Goal: Task Accomplishment & Management: Complete application form

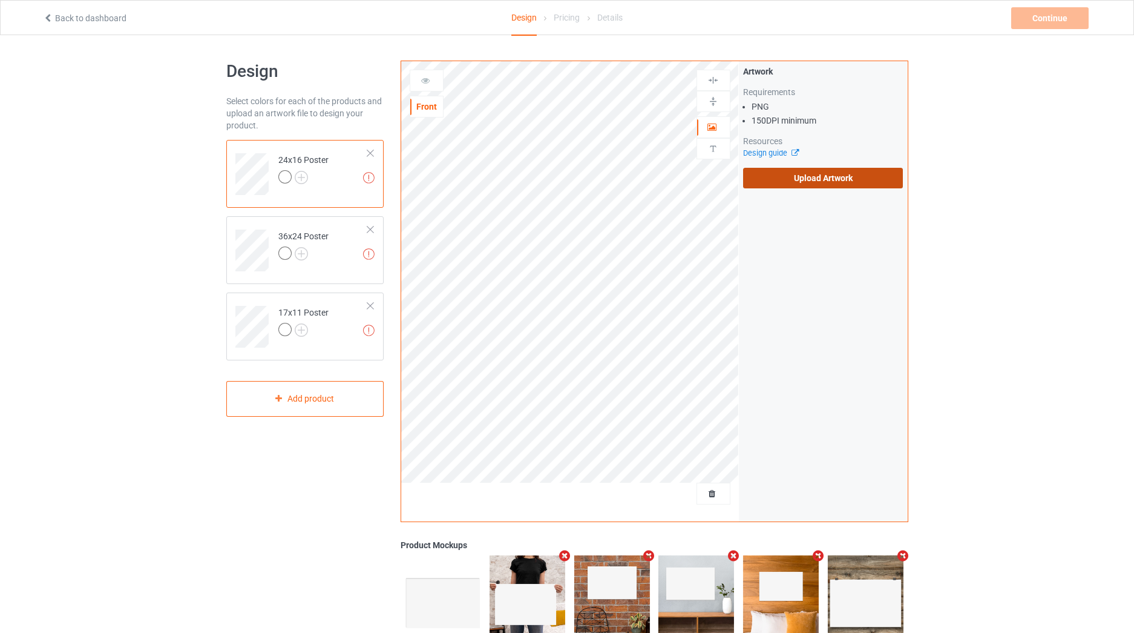
click at [767, 176] on label "Upload Artwork" at bounding box center [823, 178] width 160 height 21
click at [0, 0] on input "Upload Artwork" at bounding box center [0, 0] width 0 height 0
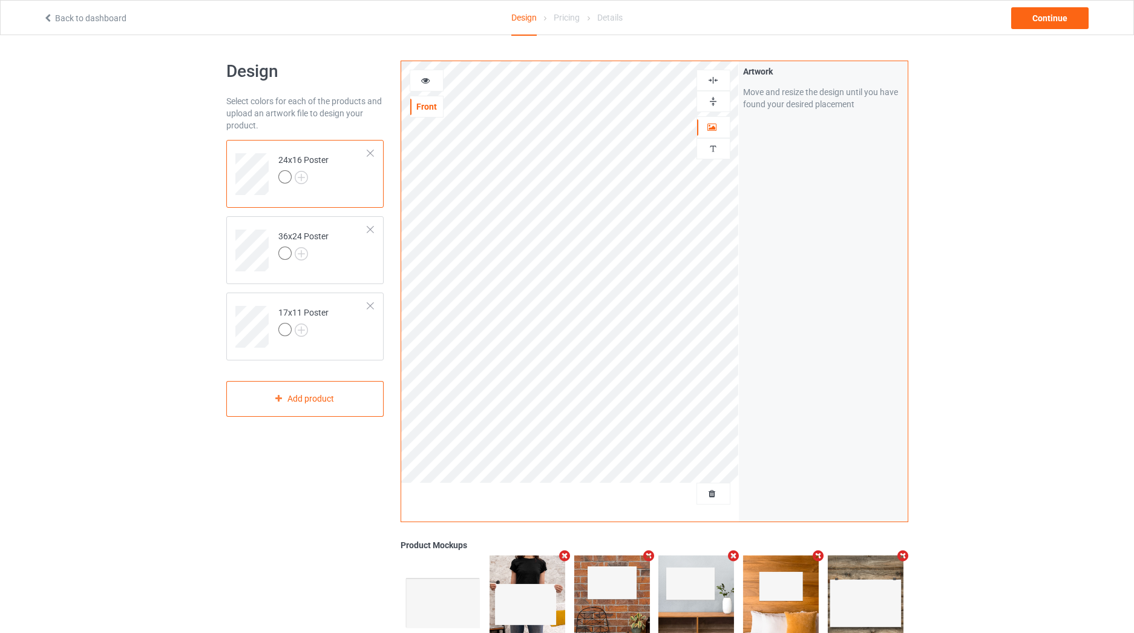
click at [716, 79] on img at bounding box center [714, 80] width 12 height 12
click at [717, 107] on img at bounding box center [714, 102] width 12 height 12
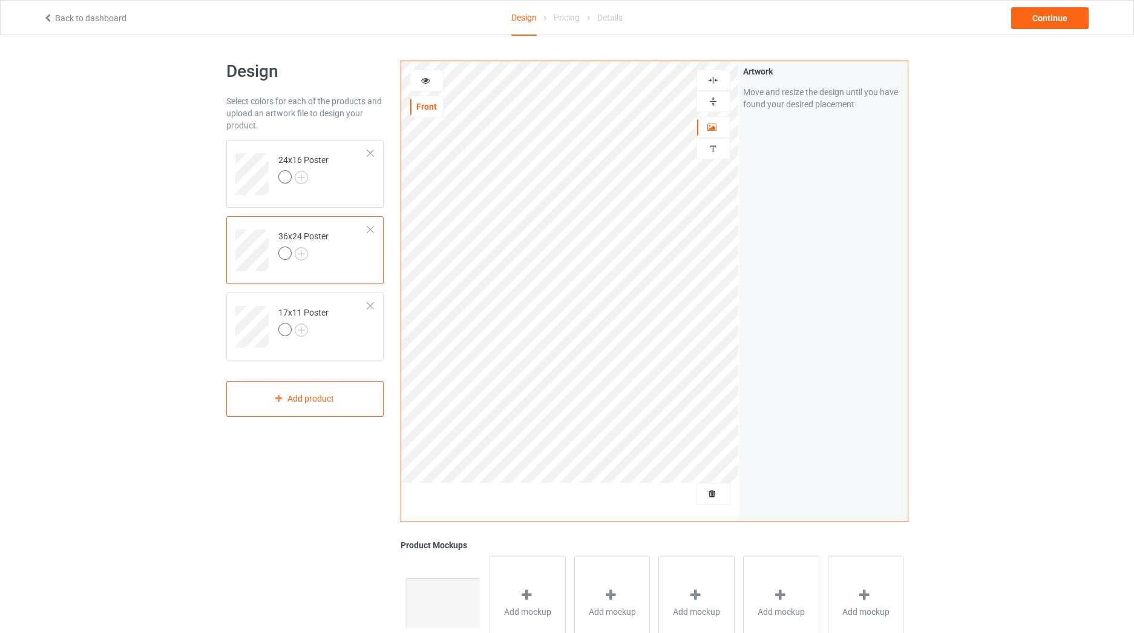
click at [713, 81] on img at bounding box center [714, 80] width 12 height 12
click at [713, 102] on img at bounding box center [714, 102] width 12 height 12
click at [712, 77] on img at bounding box center [714, 80] width 12 height 12
click at [712, 97] on img at bounding box center [714, 102] width 12 height 12
click at [1045, 18] on div "Continue" at bounding box center [1049, 18] width 77 height 22
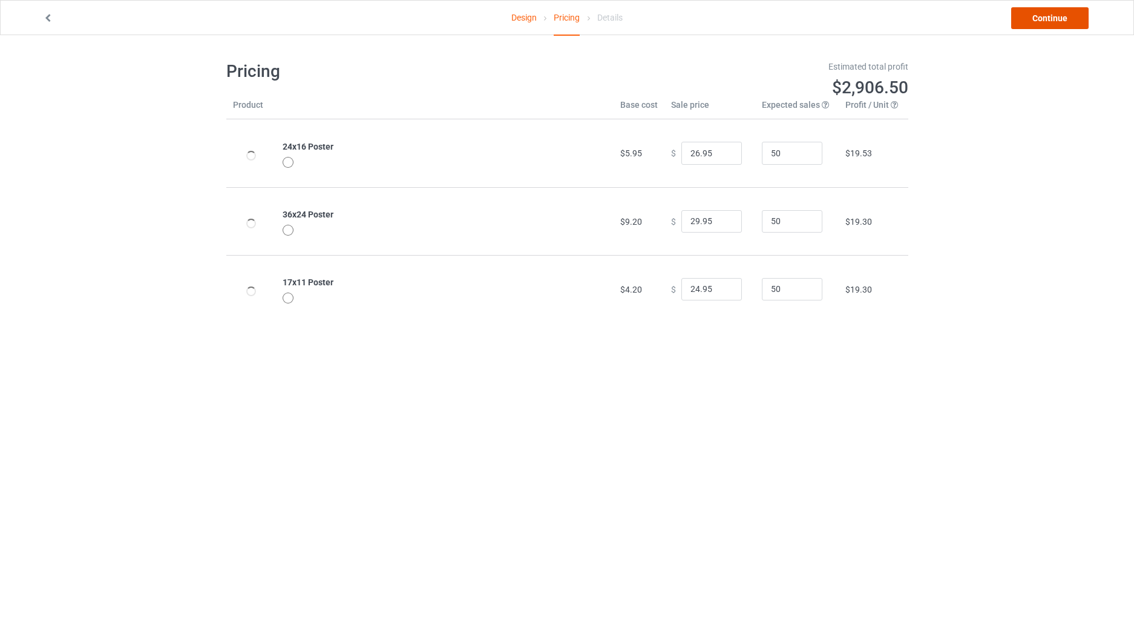
click at [1044, 18] on link "Continue" at bounding box center [1049, 18] width 77 height 22
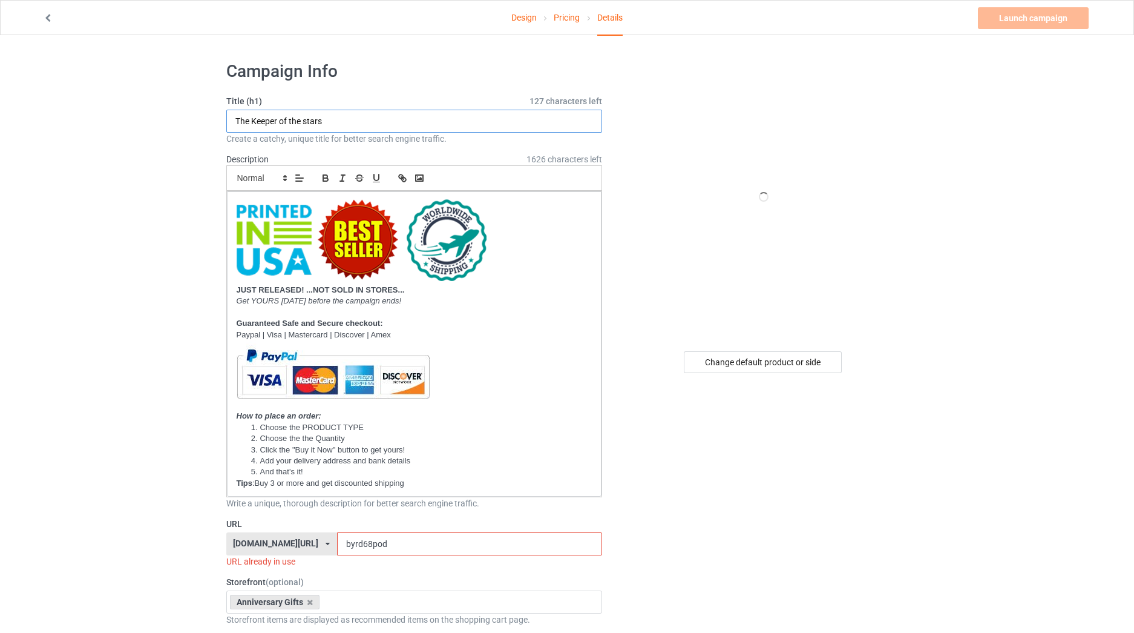
click at [324, 123] on input "The Keeper of the stars" at bounding box center [414, 121] width 376 height 23
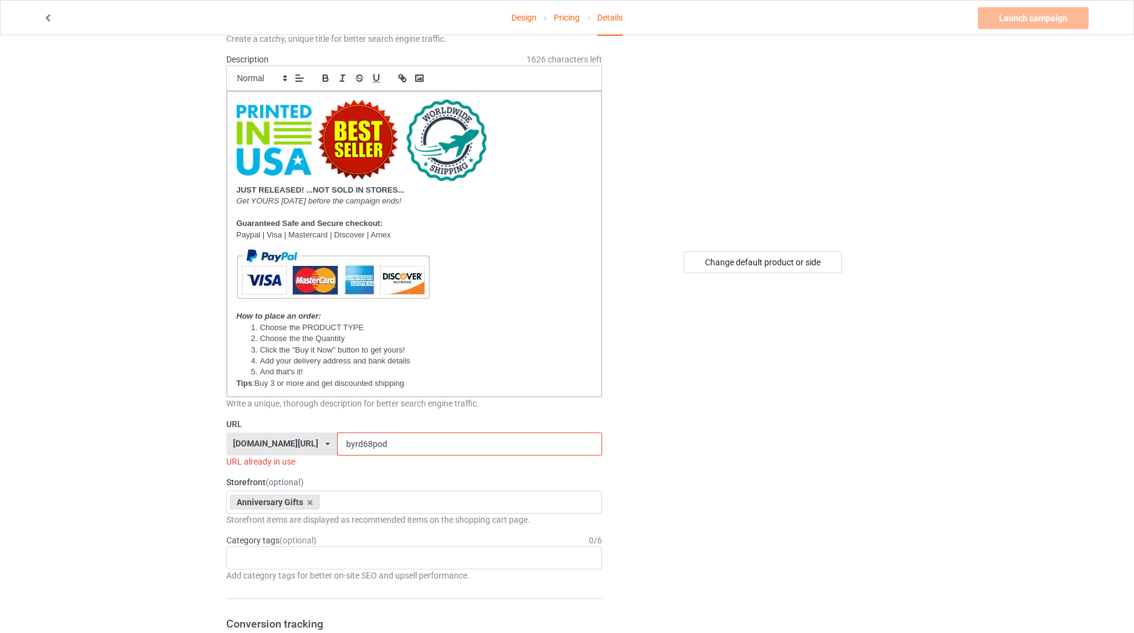
scroll to position [283, 0]
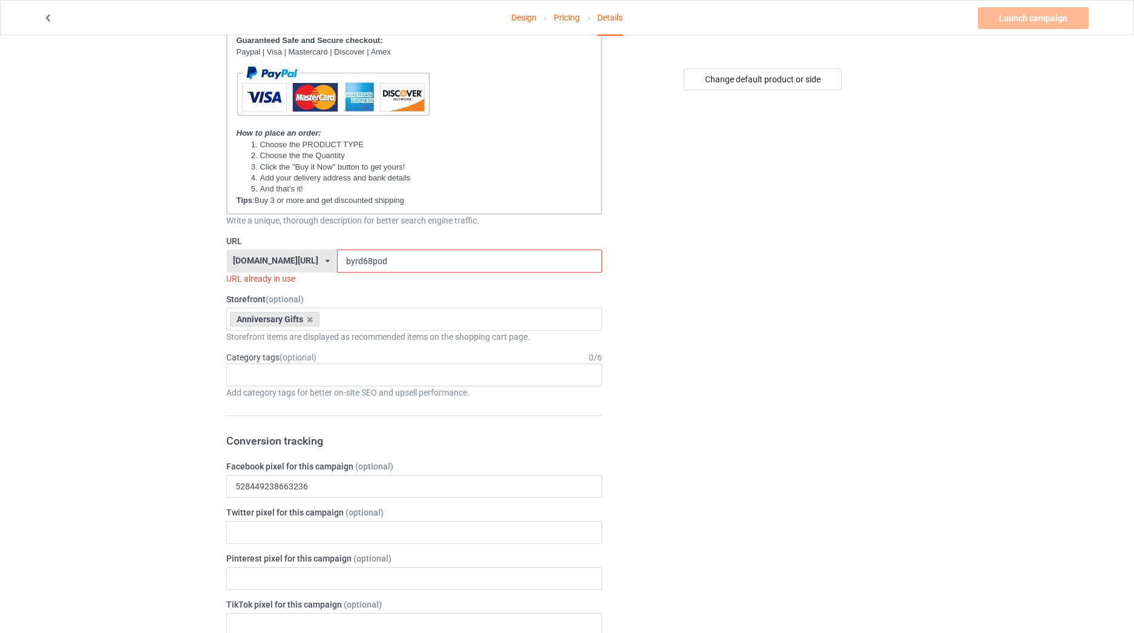
type input "I Cross My Heart"
drag, startPoint x: 358, startPoint y: 258, endPoint x: 290, endPoint y: 263, distance: 68.6
click at [290, 263] on div "[DOMAIN_NAME][URL] [DOMAIN_NAME][URL] [DOMAIN_NAME][URL] [DOMAIN_NAME][URL] 623…" at bounding box center [414, 260] width 376 height 23
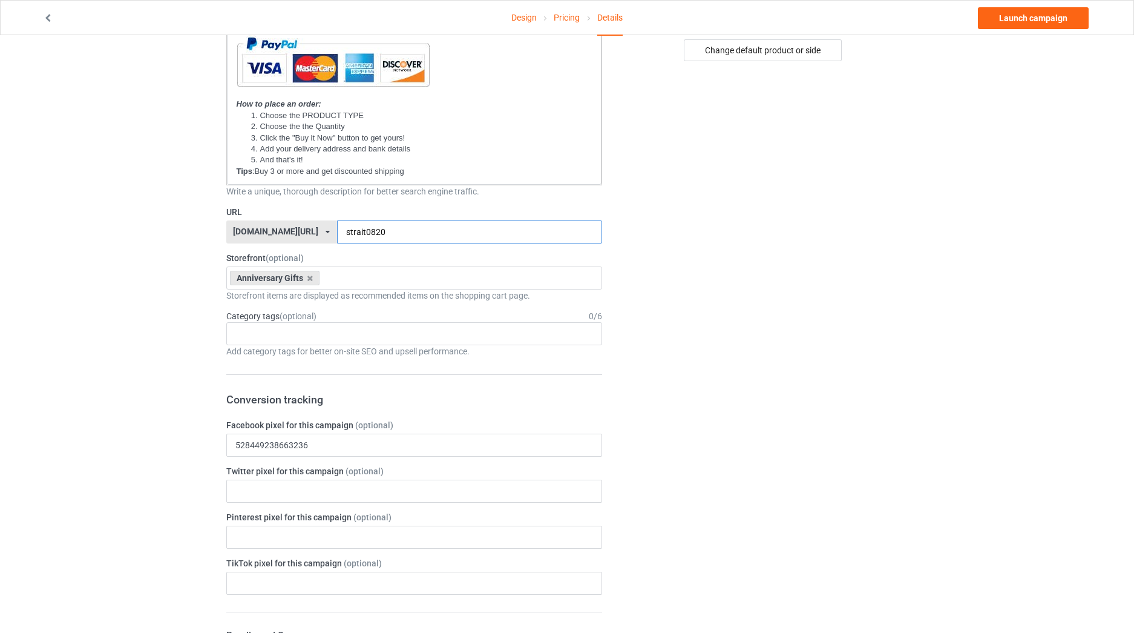
scroll to position [424, 0]
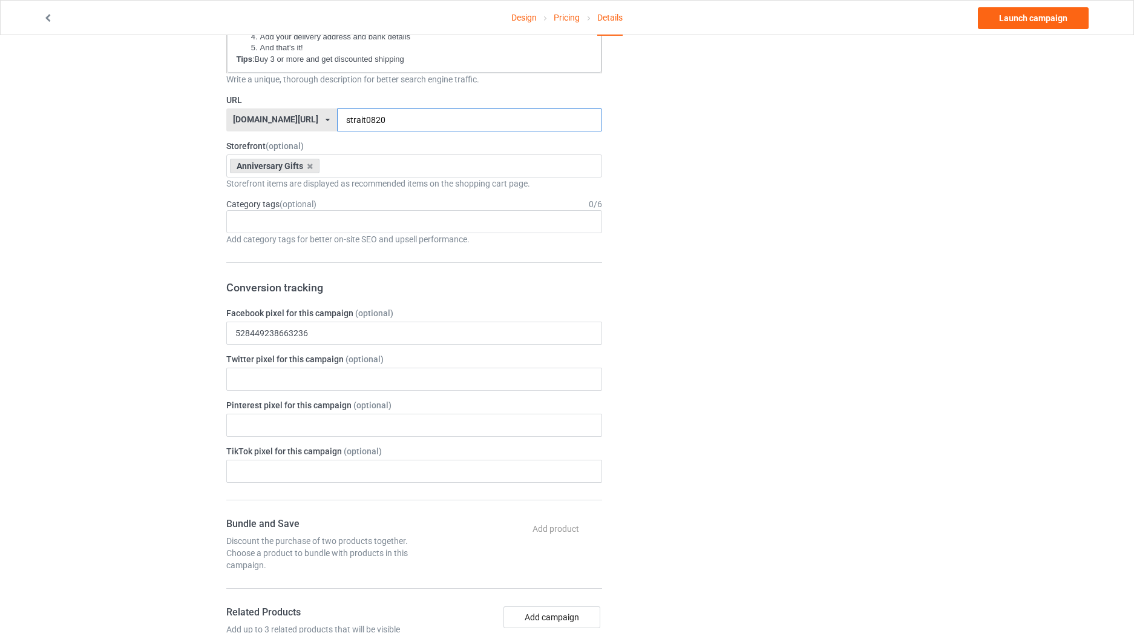
type input "strait0820"
click at [242, 206] on label "Category tags (optional)" at bounding box center [271, 204] width 90 height 12
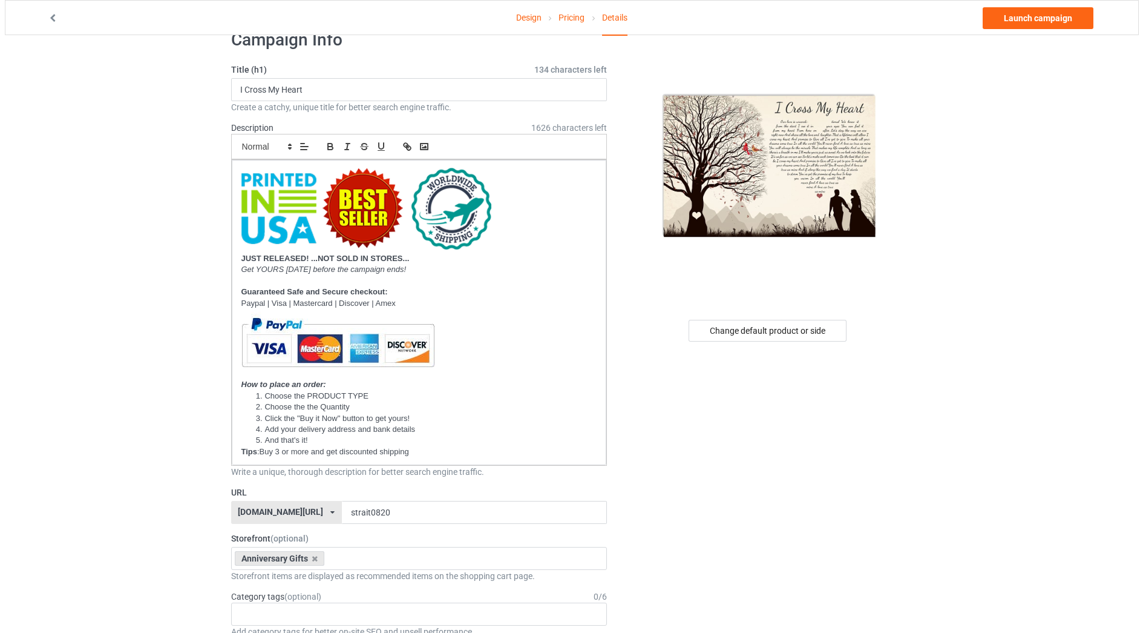
scroll to position [0, 0]
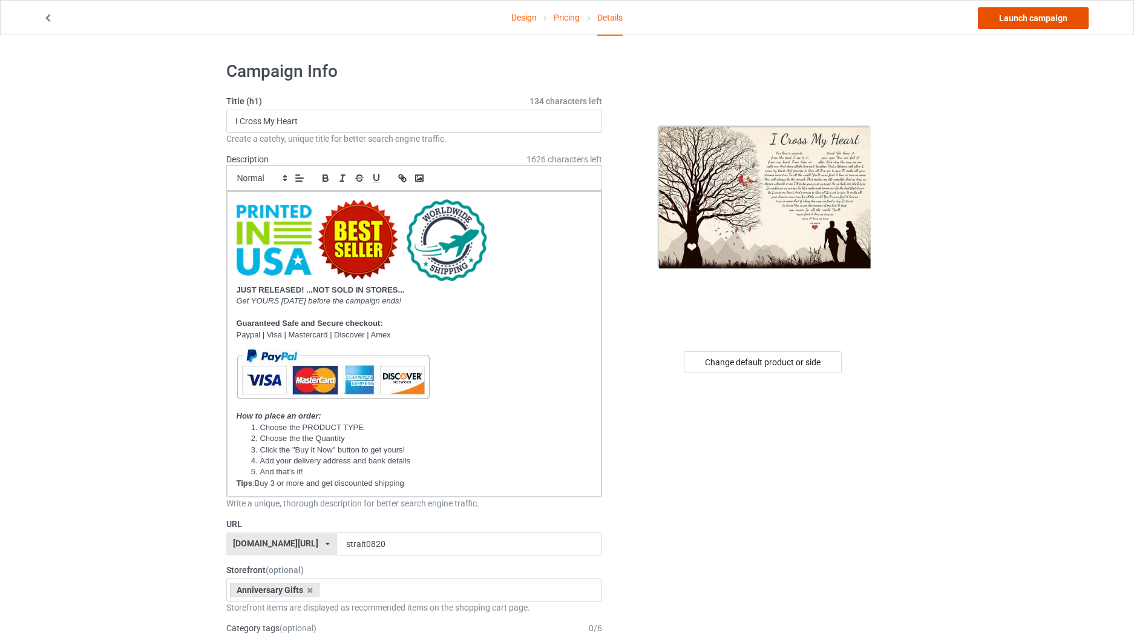
click at [1012, 18] on link "Launch campaign" at bounding box center [1033, 18] width 111 height 22
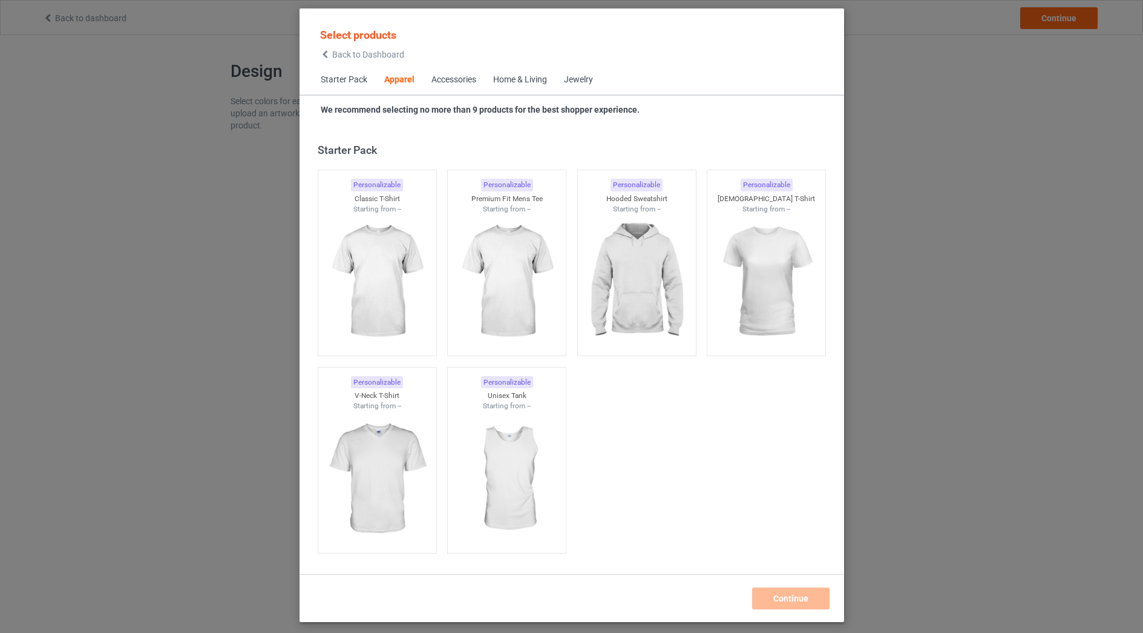
scroll to position [451, 0]
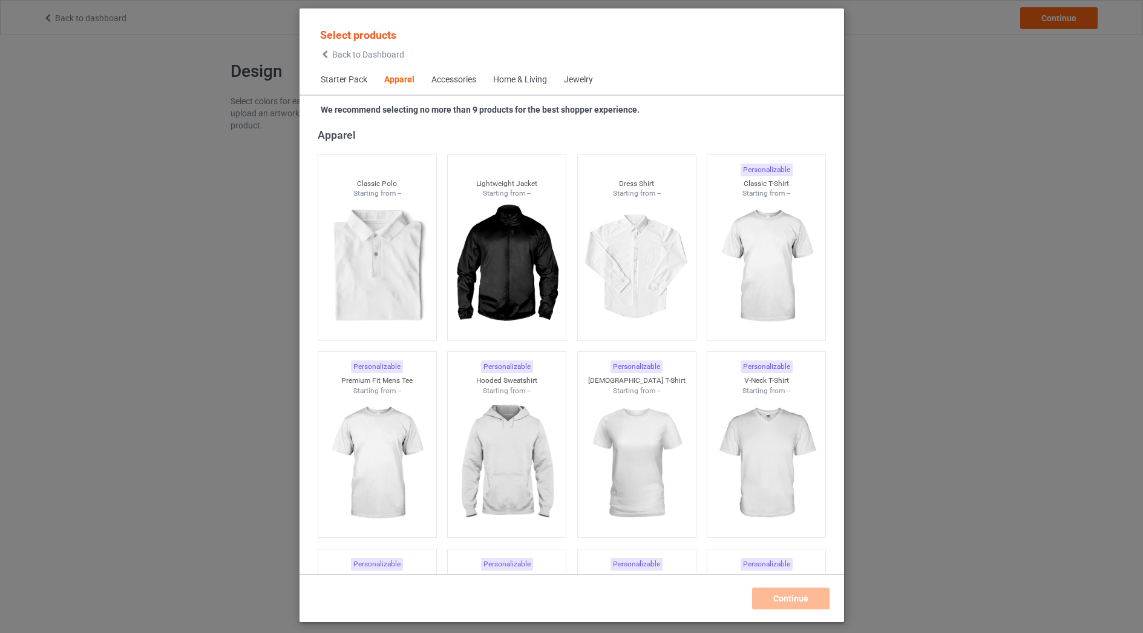
click at [348, 59] on span "Back to Dashboard" at bounding box center [368, 55] width 72 height 10
